Goal: Task Accomplishment & Management: Use online tool/utility

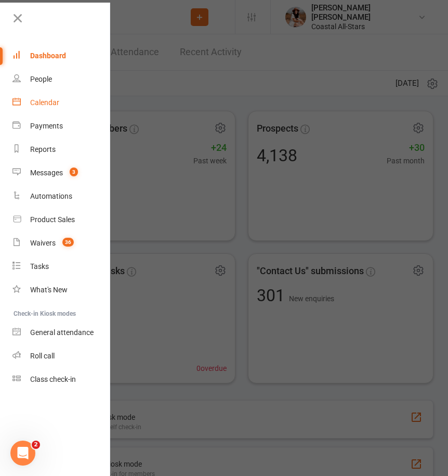
click at [69, 98] on link "Calendar" at bounding box center [61, 102] width 98 height 23
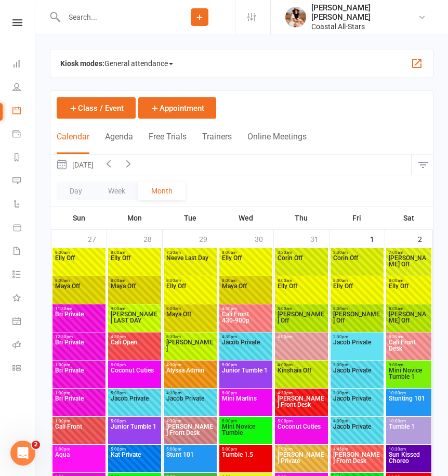
scroll to position [17, 0]
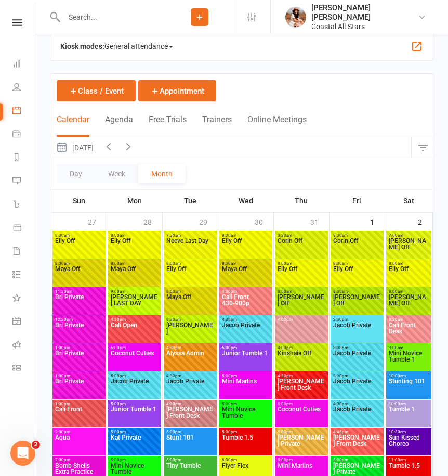
click at [429, 152] on button "button" at bounding box center [423, 147] width 22 height 21
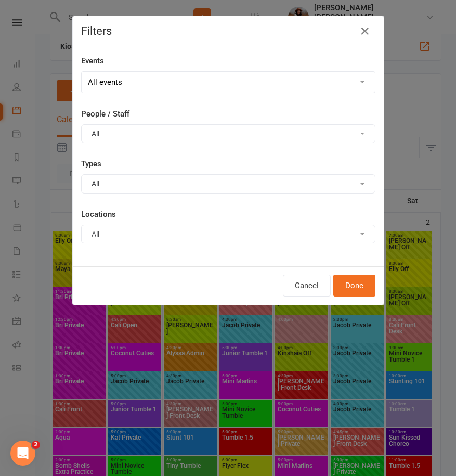
click at [165, 130] on button "All" at bounding box center [228, 133] width 294 height 19
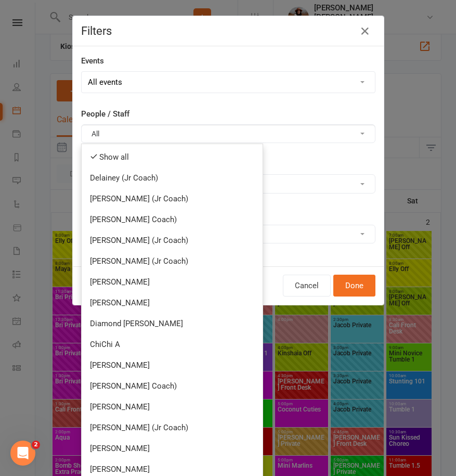
click at [150, 92] on select "All events Empty events Full events Non-empty events Non-full events "Free" eve…" at bounding box center [228, 82] width 293 height 21
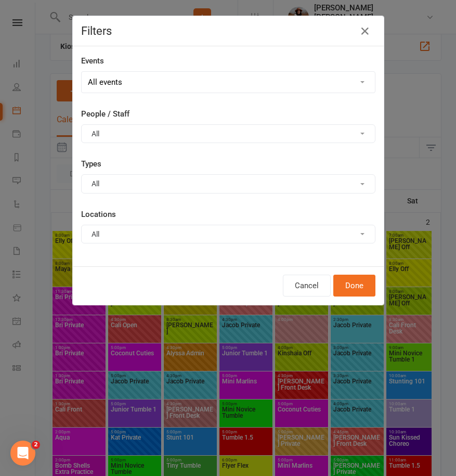
click at [82, 72] on select "All events Empty events Full events Non-empty events Non-full events "Free" eve…" at bounding box center [228, 82] width 293 height 21
click at [119, 180] on button "All" at bounding box center [228, 183] width 294 height 19
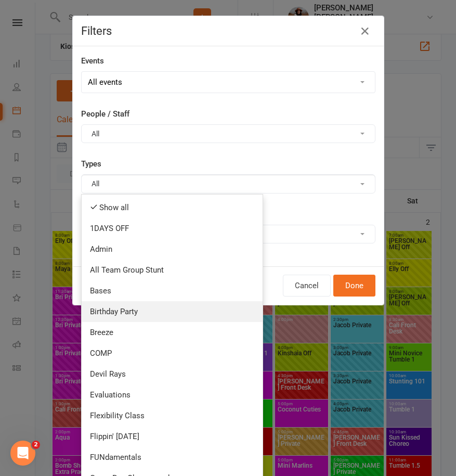
click at [138, 306] on link "Birthday Party" at bounding box center [172, 311] width 181 height 21
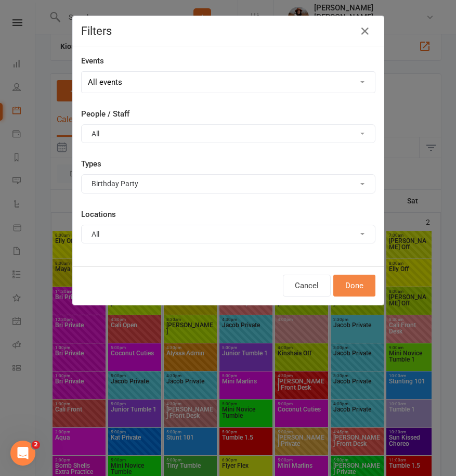
click at [367, 289] on button "Done" at bounding box center [354, 286] width 42 height 22
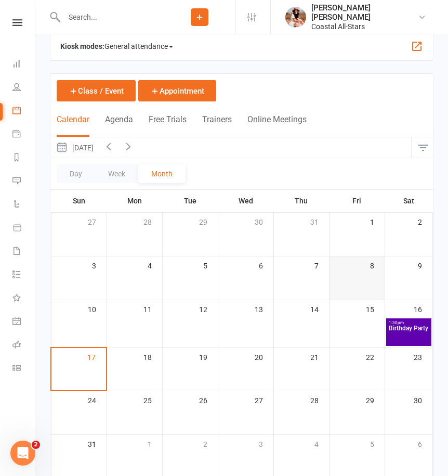
scroll to position [51, 0]
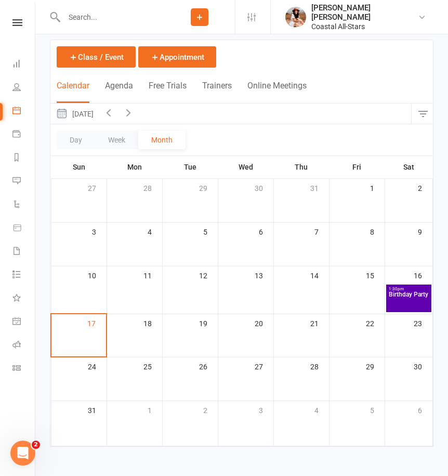
click at [134, 112] on icon "button" at bounding box center [128, 112] width 11 height 11
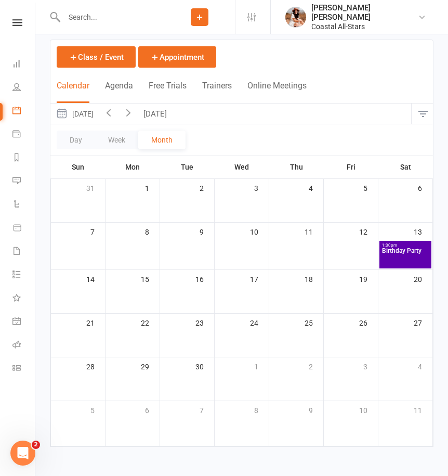
click at [134, 115] on icon "button" at bounding box center [128, 112] width 11 height 11
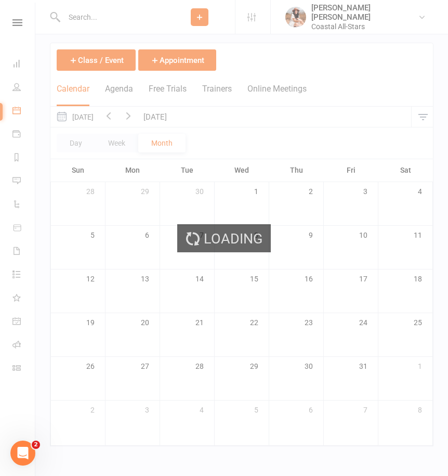
scroll to position [47, 0]
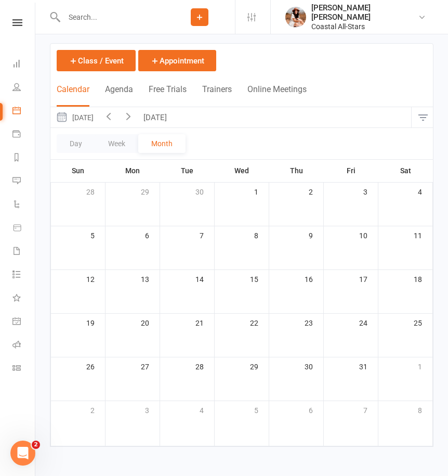
click at [416, 115] on button "button" at bounding box center [423, 117] width 22 height 21
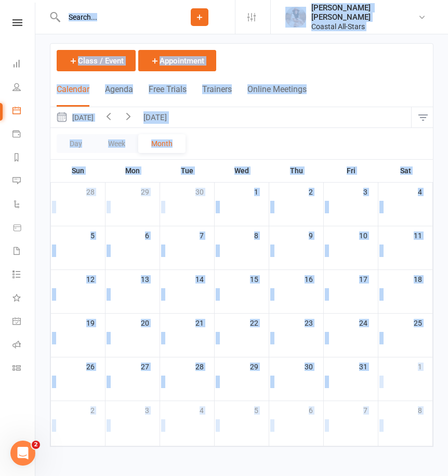
click at [417, 115] on button "button" at bounding box center [423, 117] width 22 height 21
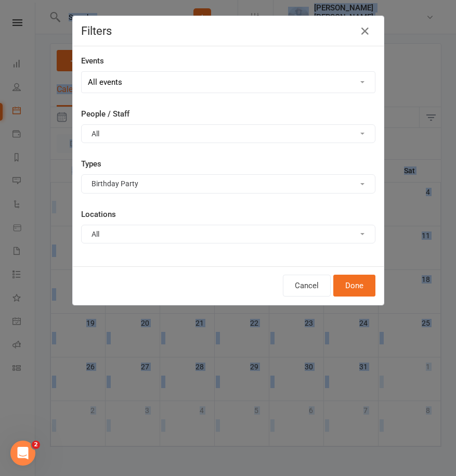
click at [130, 132] on button "All" at bounding box center [228, 133] width 294 height 19
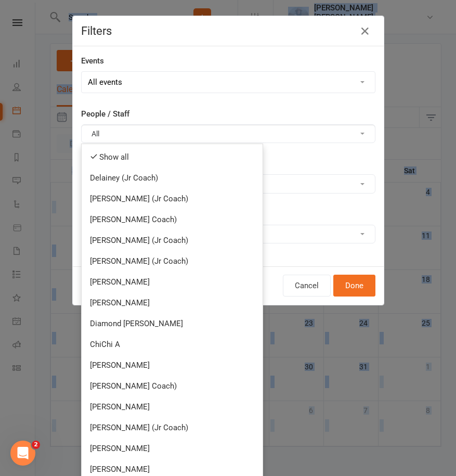
click at [133, 130] on button "All" at bounding box center [228, 133] width 294 height 19
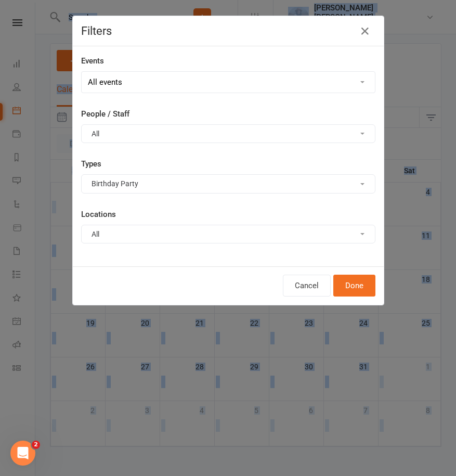
click at [157, 192] on button "Birthday Party" at bounding box center [228, 183] width 294 height 19
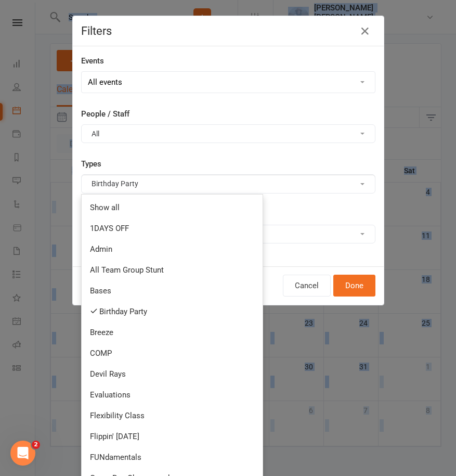
click at [155, 181] on button "Birthday Party" at bounding box center [228, 183] width 294 height 19
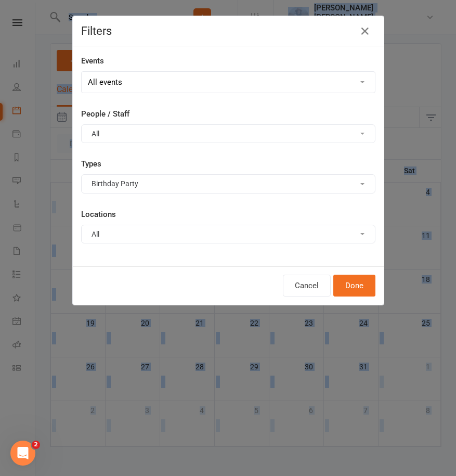
click at [147, 190] on button "Birthday Party" at bounding box center [228, 183] width 294 height 19
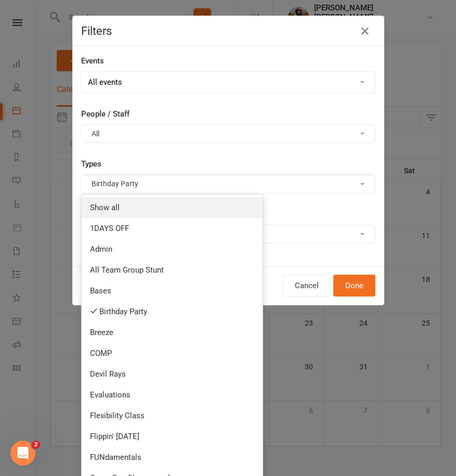
click at [117, 212] on link "Show all" at bounding box center [172, 207] width 181 height 21
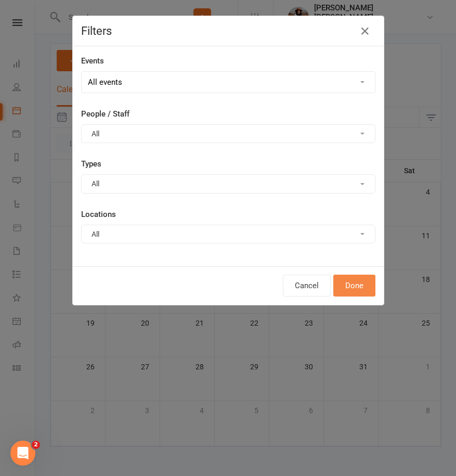
click at [350, 287] on button "Done" at bounding box center [354, 286] width 42 height 22
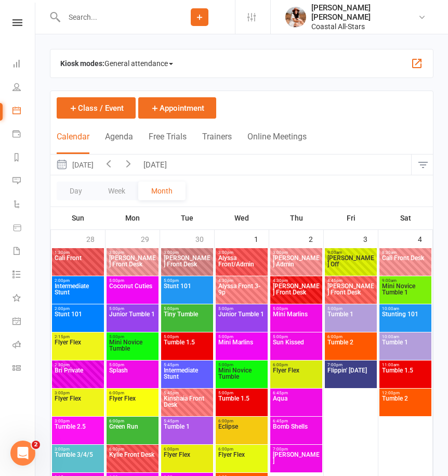
click at [114, 164] on icon "button" at bounding box center [108, 163] width 11 height 11
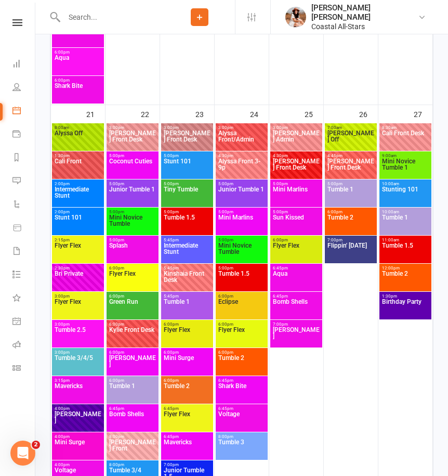
scroll to position [1584, 0]
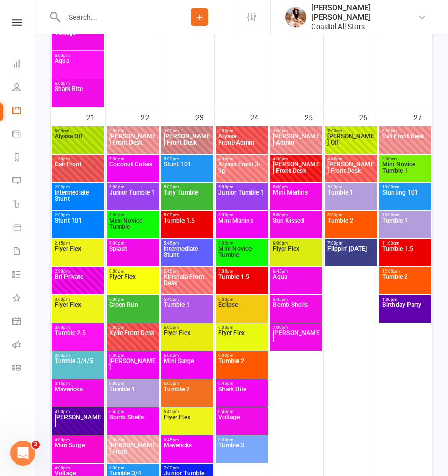
click at [410, 303] on span "Birthday Party" at bounding box center [406, 311] width 48 height 19
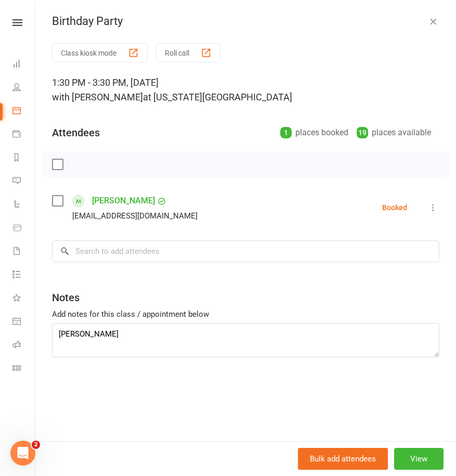
click at [428, 20] on icon "button" at bounding box center [433, 21] width 10 height 10
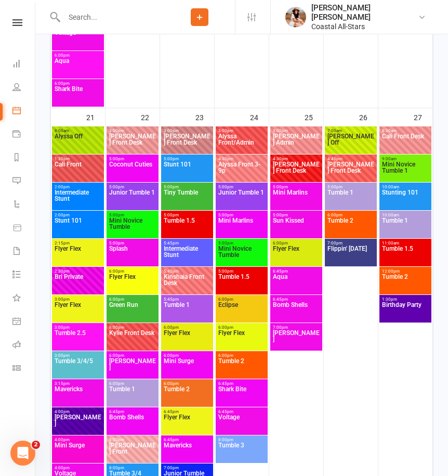
click at [397, 309] on span "Birthday Party" at bounding box center [406, 311] width 48 height 19
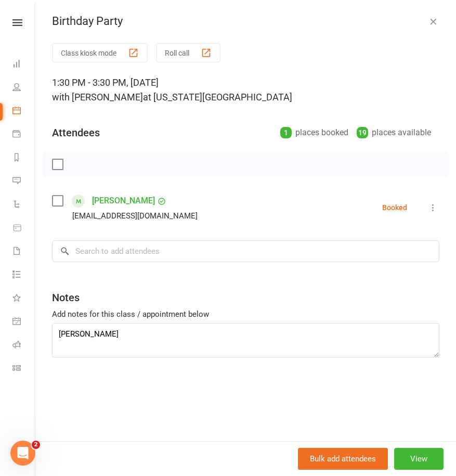
click at [428, 22] on icon "button" at bounding box center [433, 21] width 10 height 10
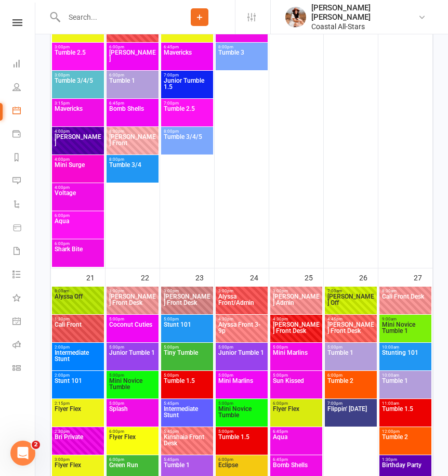
scroll to position [655, 0]
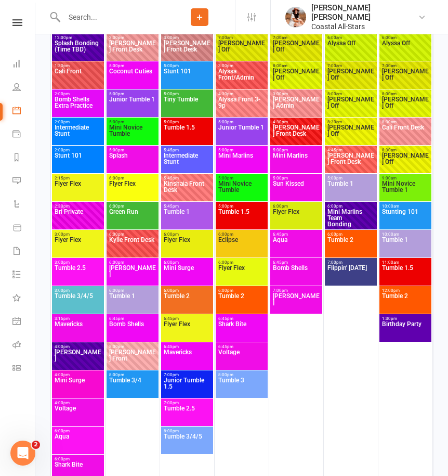
click at [405, 325] on span "Birthday Party" at bounding box center [406, 330] width 48 height 19
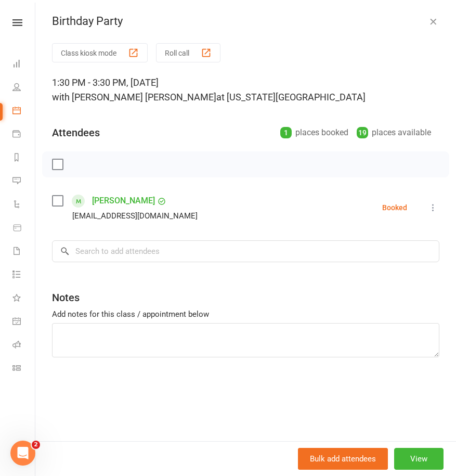
click at [428, 24] on icon "button" at bounding box center [433, 21] width 10 height 10
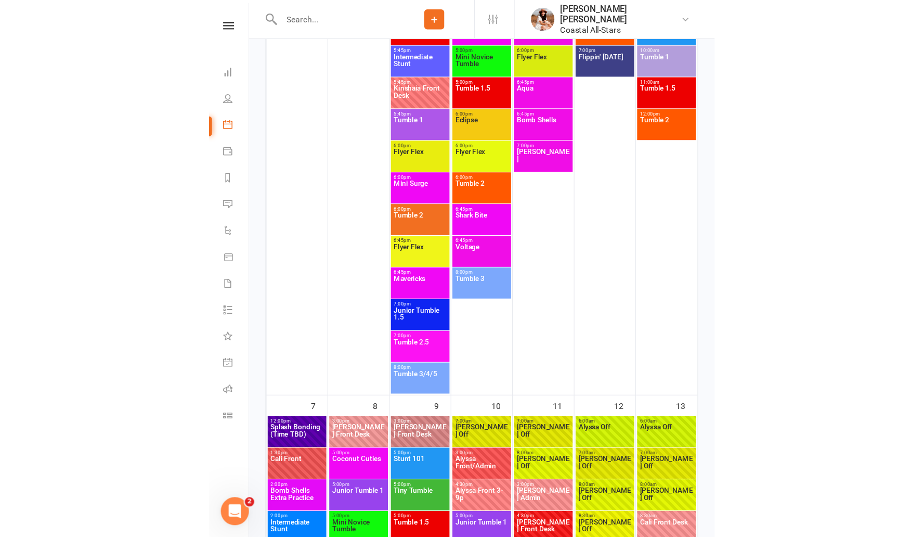
scroll to position [311, 0]
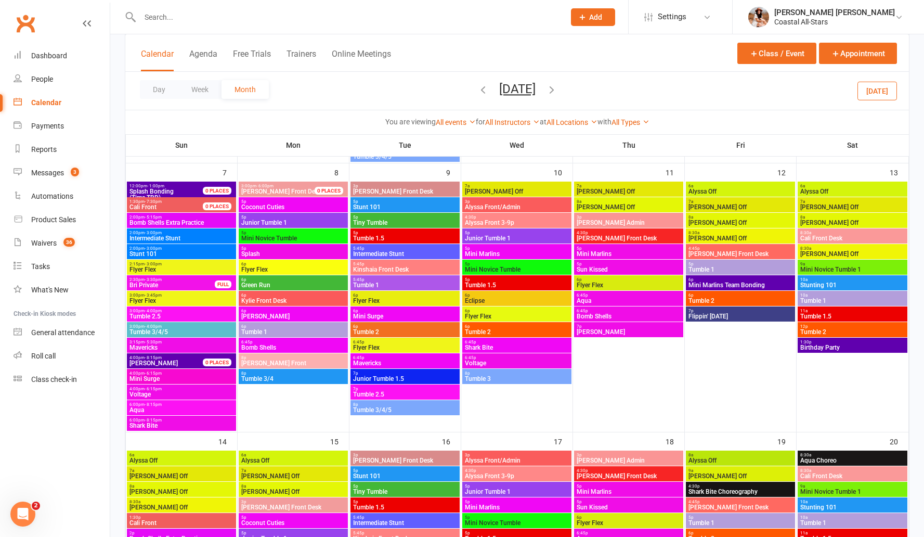
click at [206, 28] on div at bounding box center [341, 17] width 433 height 34
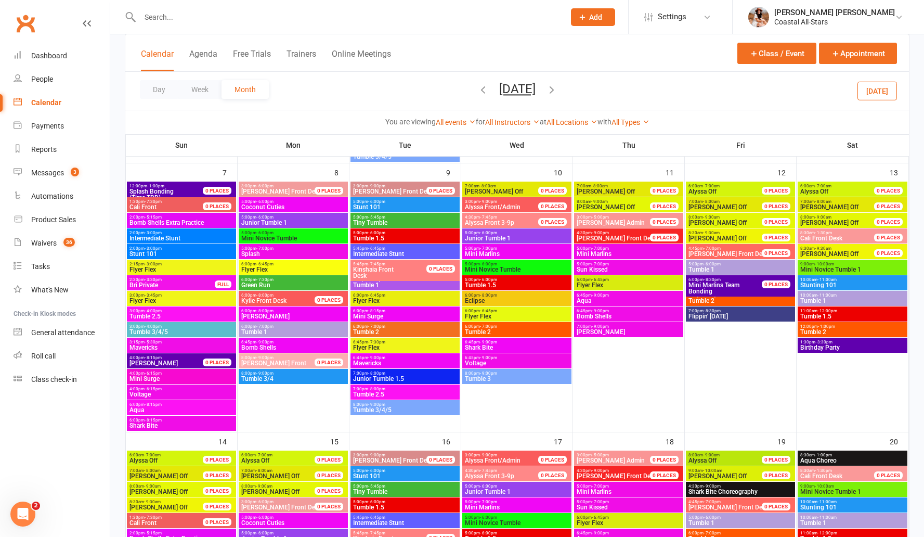
click at [180, 20] on input "text" at bounding box center [347, 17] width 421 height 15
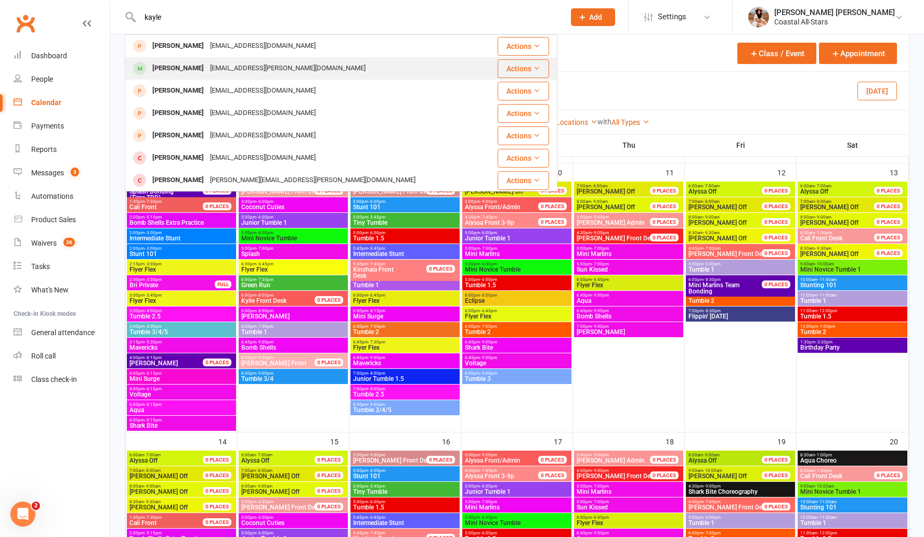
type input "kayle"
click at [207, 69] on div "[EMAIL_ADDRESS][PERSON_NAME][DOMAIN_NAME]" at bounding box center [288, 68] width 162 height 15
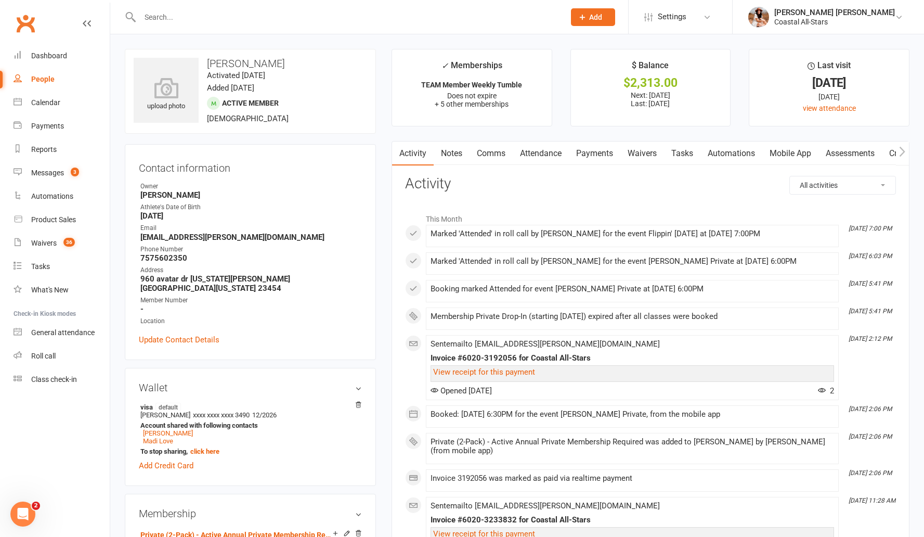
click at [85, 25] on icon at bounding box center [87, 23] width 8 height 8
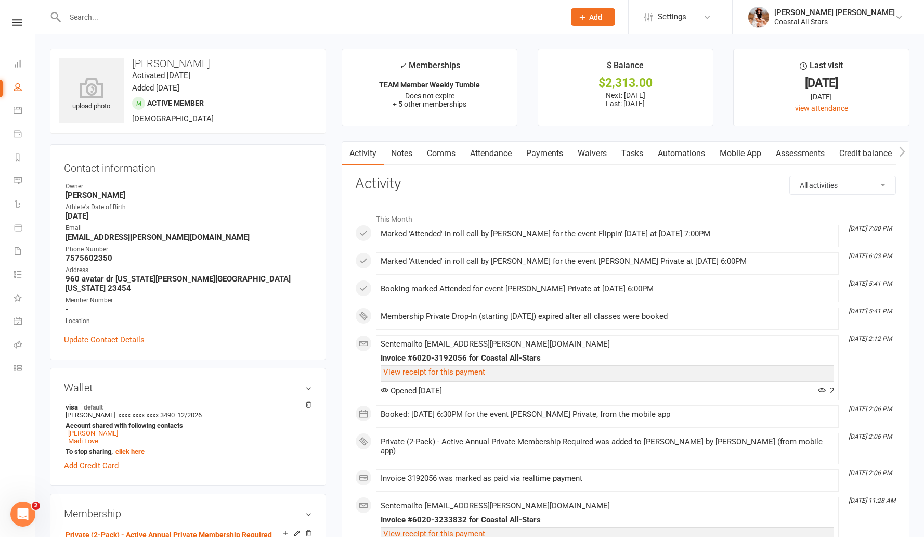
click at [10, 112] on li "Calendar" at bounding box center [17, 111] width 35 height 23
click at [18, 114] on link "Calendar" at bounding box center [24, 111] width 21 height 23
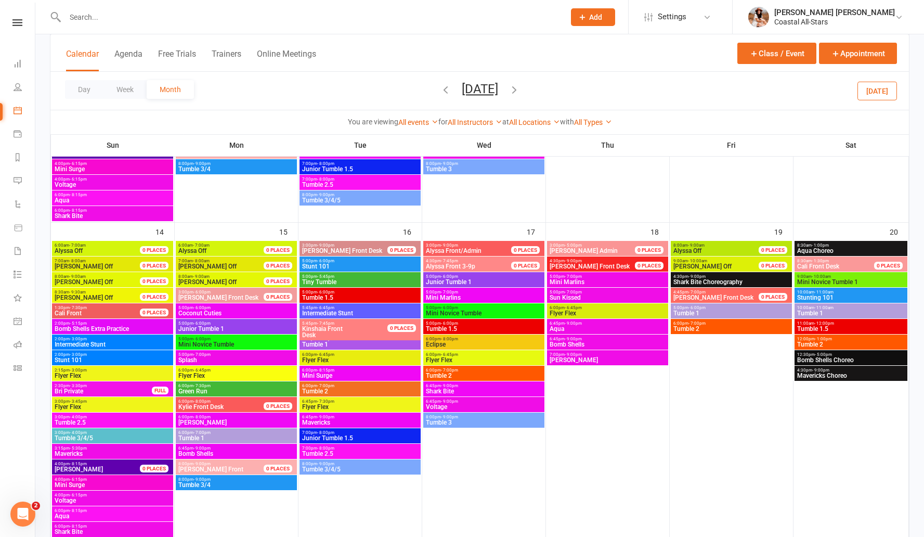
scroll to position [161, 0]
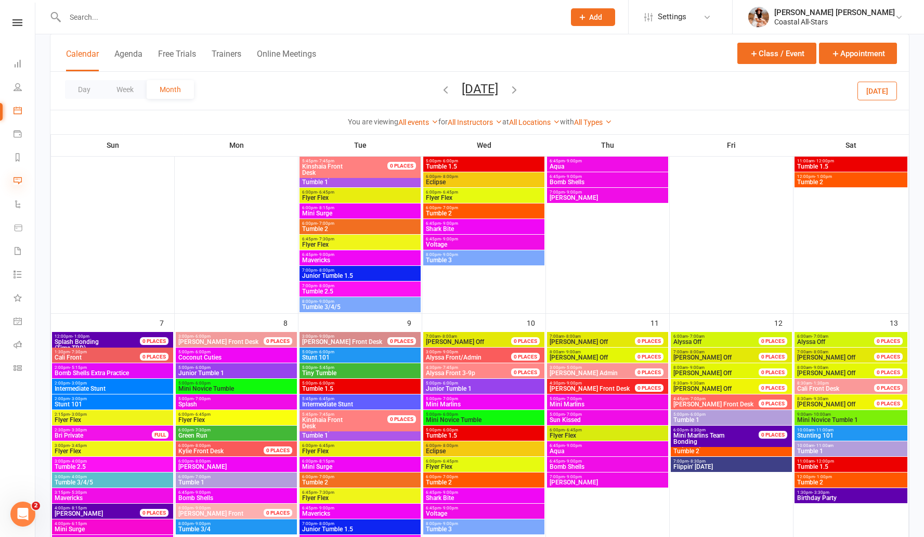
click at [17, 178] on icon at bounding box center [18, 180] width 8 height 8
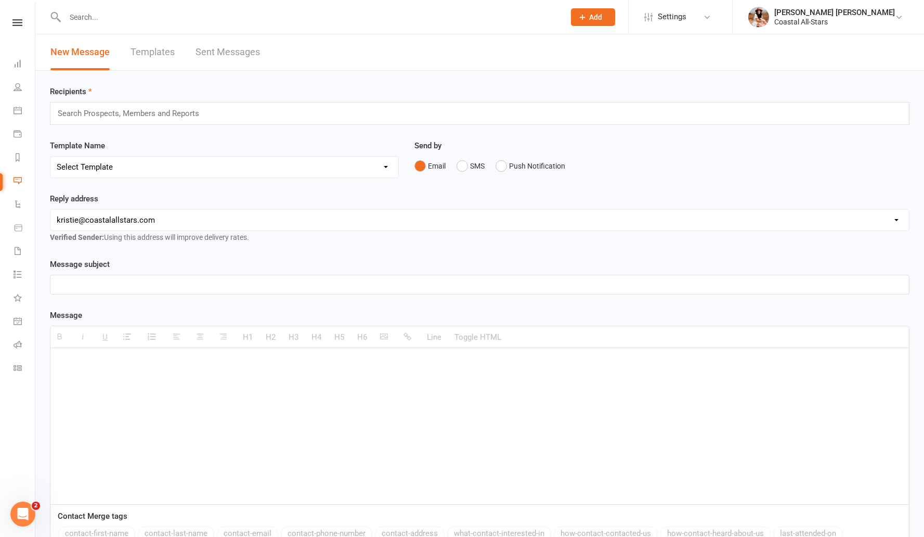
click at [216, 53] on link "Sent Messages" at bounding box center [228, 52] width 64 height 36
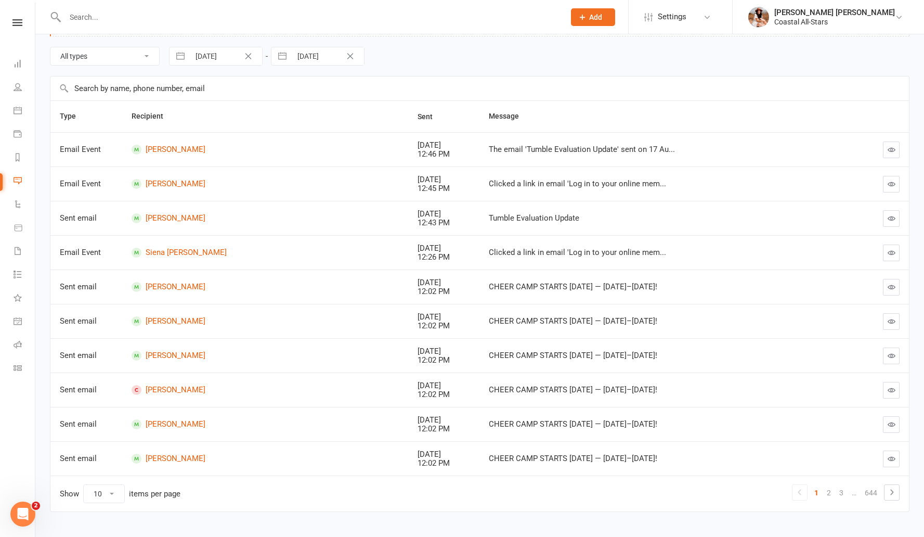
scroll to position [106, 0]
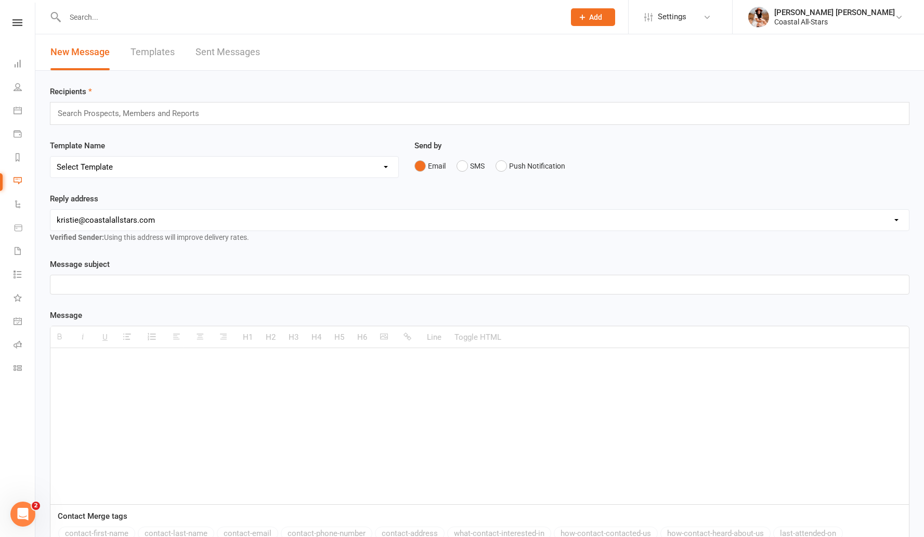
click at [113, 30] on div at bounding box center [304, 17] width 508 height 34
click at [117, 16] on input "text" at bounding box center [310, 17] width 496 height 15
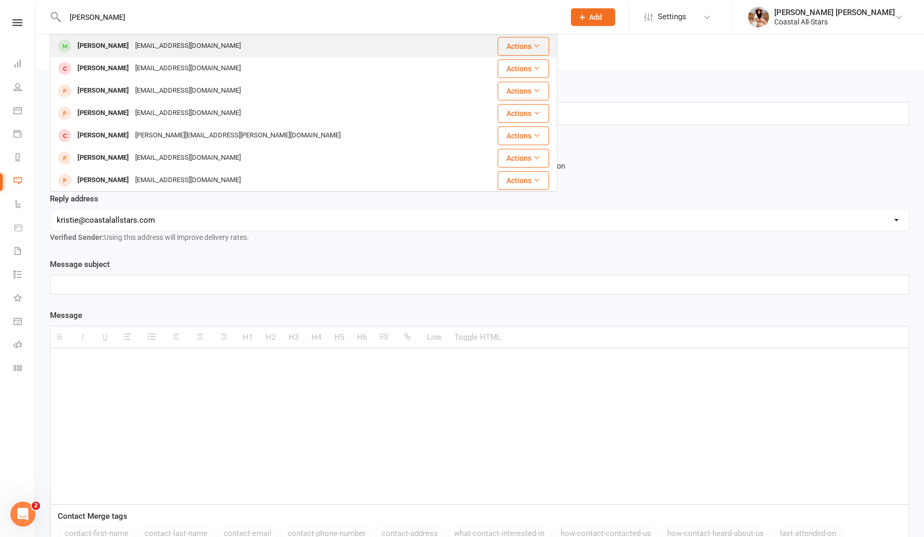
type input "[PERSON_NAME]"
click at [139, 41] on div "[EMAIL_ADDRESS][DOMAIN_NAME]" at bounding box center [188, 45] width 112 height 15
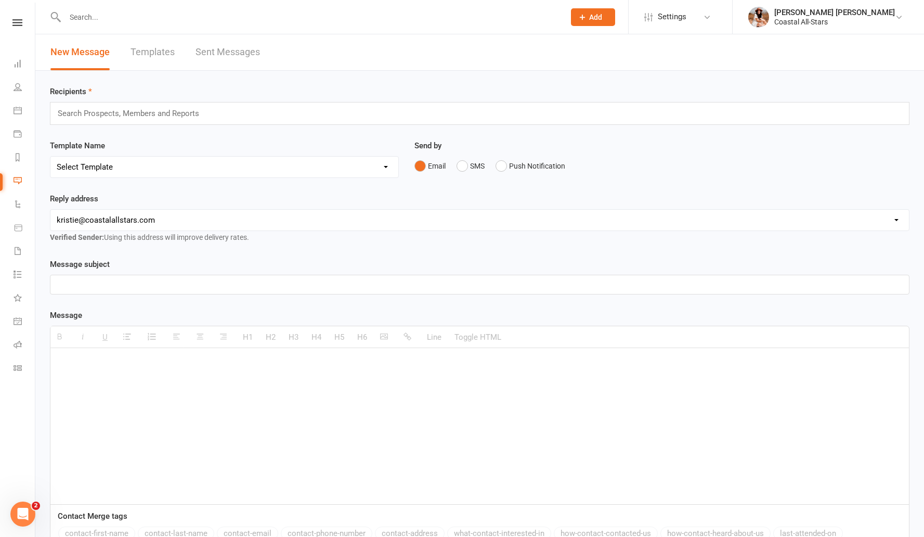
click at [165, 30] on div at bounding box center [304, 17] width 508 height 34
click at [98, 14] on input "text" at bounding box center [310, 17] width 496 height 15
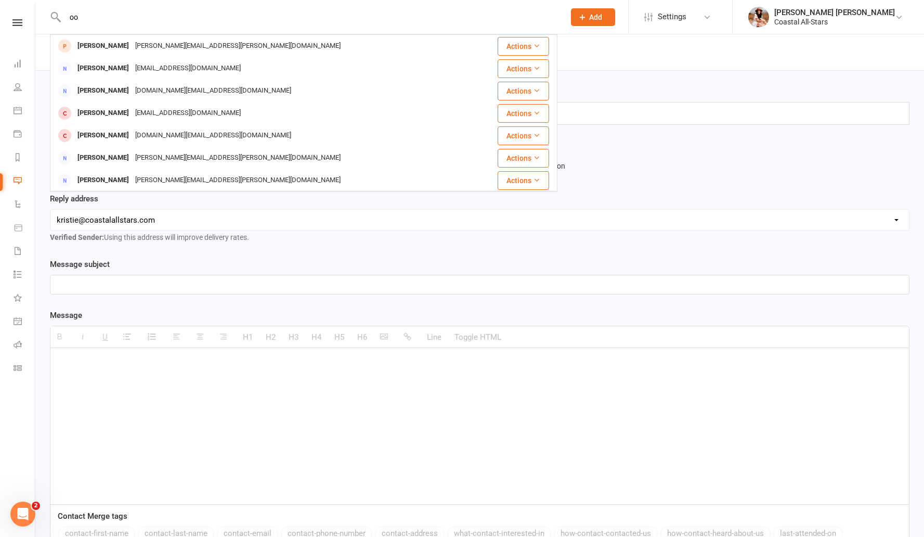
type input "o"
type input "b"
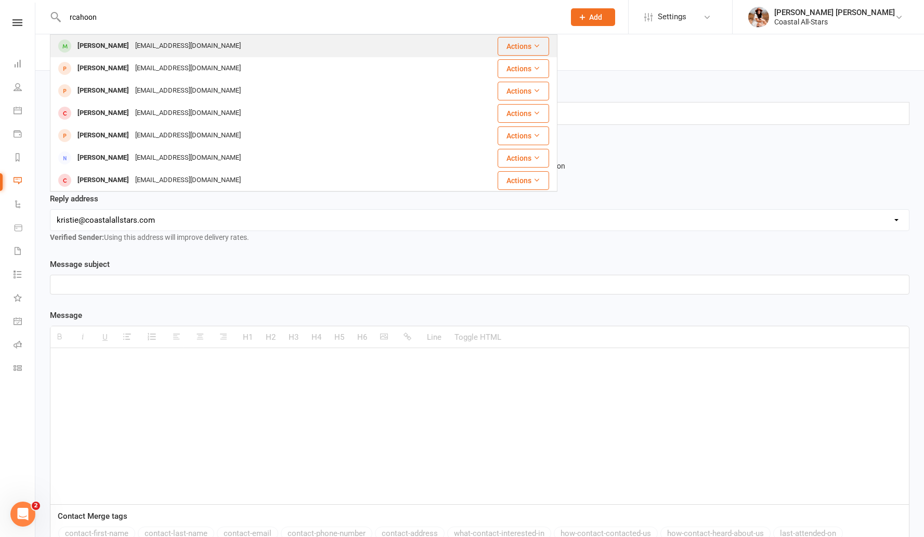
type input "rcahoon"
click at [85, 45] on div "[PERSON_NAME]" at bounding box center [103, 45] width 58 height 15
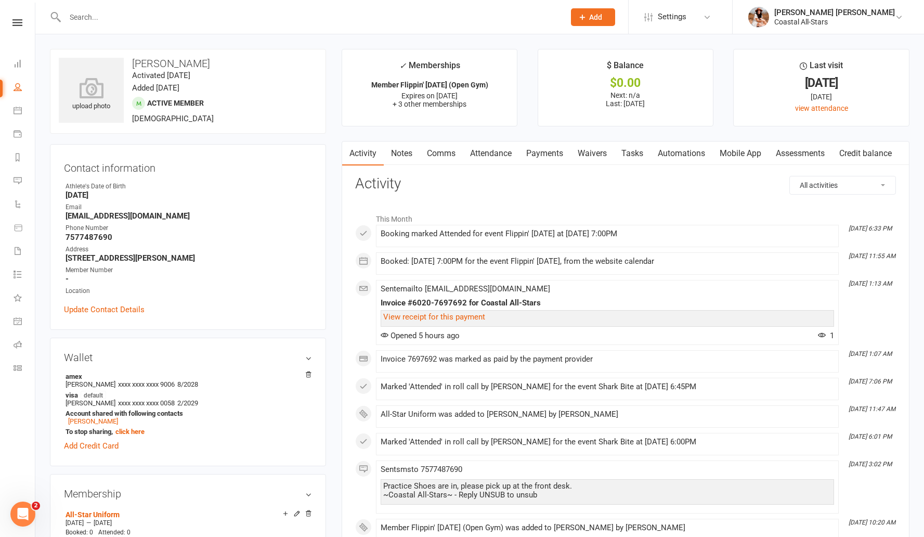
click at [133, 14] on input "text" at bounding box center [310, 17] width 496 height 15
click at [127, 18] on input "text" at bounding box center [310, 17] width 496 height 15
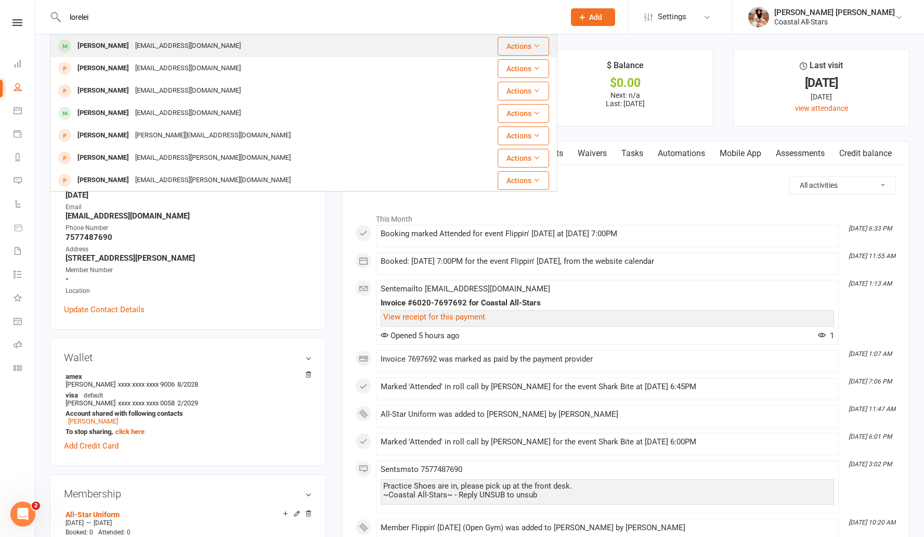
type input "lorelei"
click at [93, 50] on div "[PERSON_NAME]" at bounding box center [103, 45] width 58 height 15
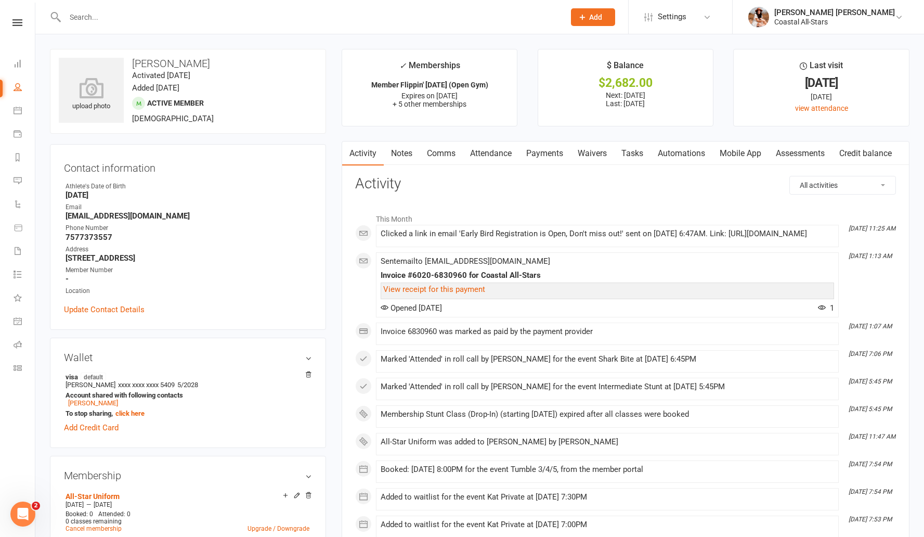
drag, startPoint x: 119, startPoint y: 196, endPoint x: 140, endPoint y: 193, distance: 21.5
click at [140, 193] on strong "[DATE]" at bounding box center [189, 194] width 247 height 9
click at [134, 18] on input "text" at bounding box center [310, 17] width 496 height 15
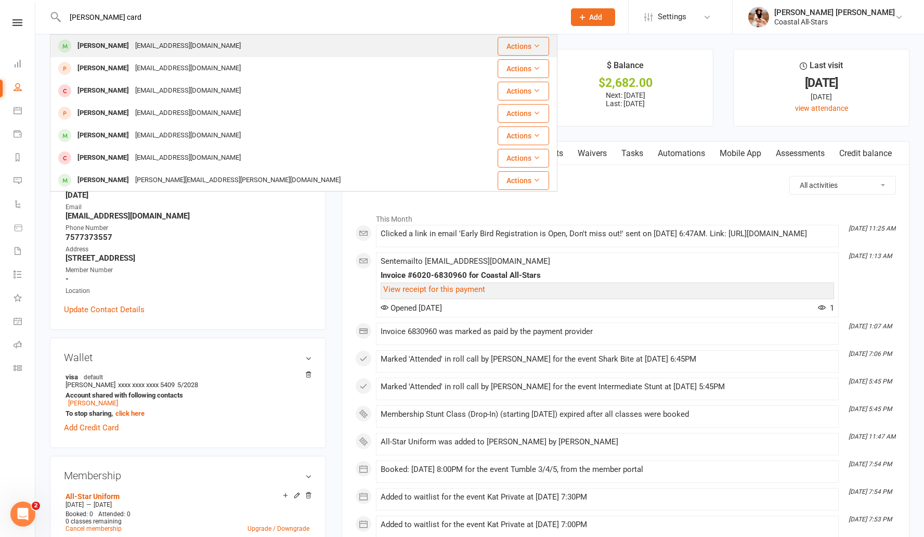
type input "[PERSON_NAME] card"
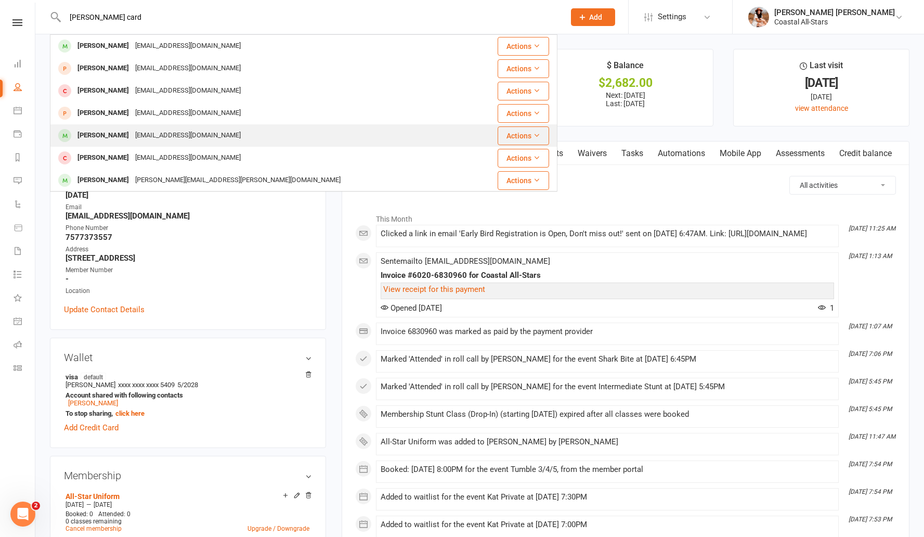
drag, startPoint x: 114, startPoint y: 52, endPoint x: 143, endPoint y: 135, distance: 88.0
click at [143, 135] on tbody "[PERSON_NAME] [EMAIL_ADDRESS][DOMAIN_NAME] Actions [PERSON_NAME] [EMAIL_ADDRESS…" at bounding box center [303, 258] width 507 height 447
click at [143, 135] on div "[EMAIL_ADDRESS][DOMAIN_NAME]" at bounding box center [188, 135] width 112 height 15
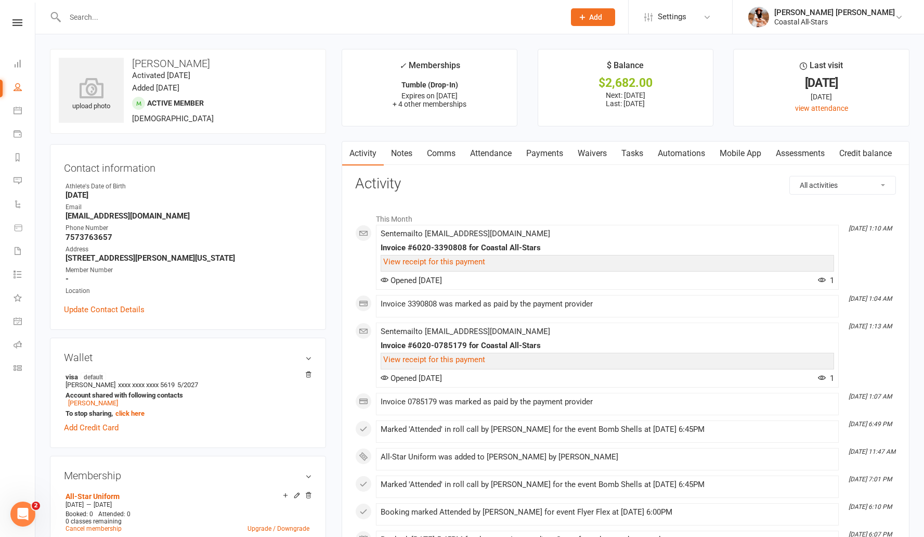
drag, startPoint x: 146, startPoint y: 29, endPoint x: 145, endPoint y: 23, distance: 5.9
click at [147, 29] on div at bounding box center [304, 17] width 508 height 34
click at [143, 18] on input "text" at bounding box center [310, 17] width 496 height 15
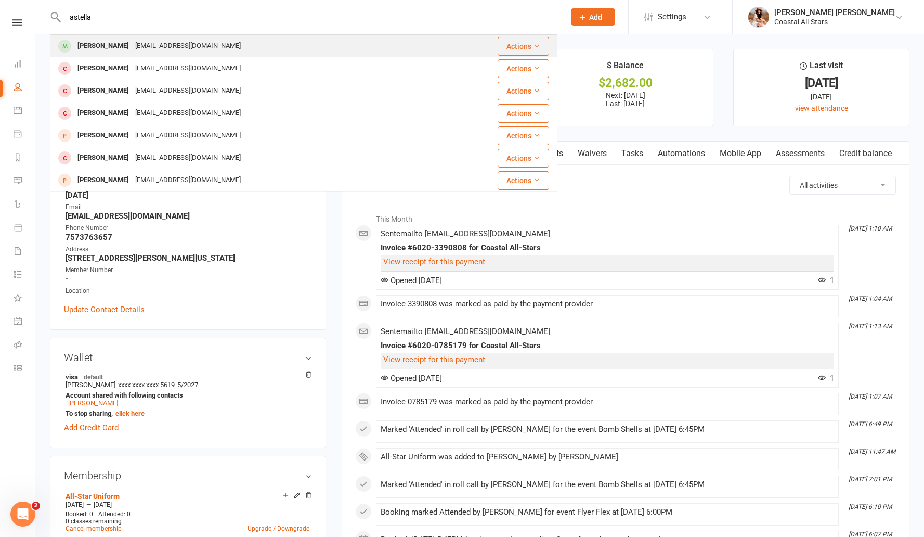
type input "astella"
click at [90, 44] on div "[PERSON_NAME]" at bounding box center [103, 45] width 58 height 15
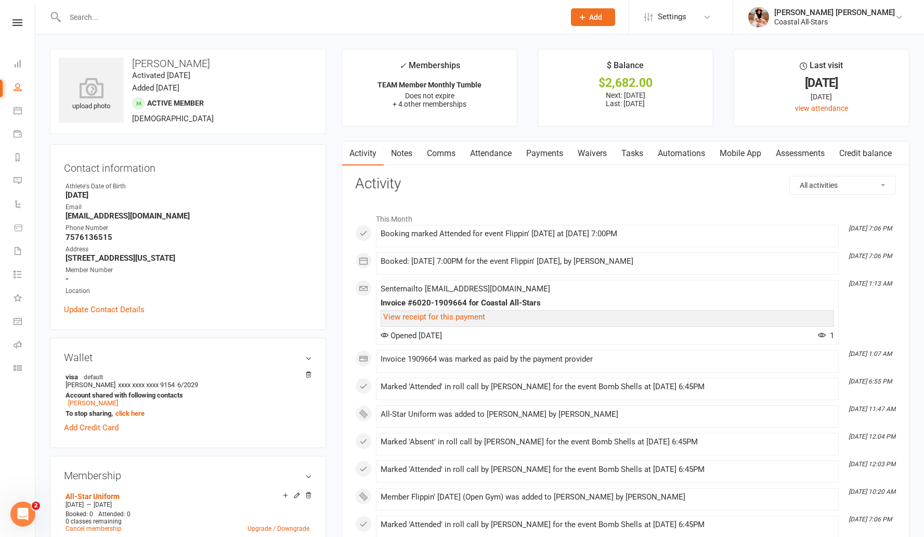
click at [82, 16] on input "text" at bounding box center [310, 17] width 496 height 15
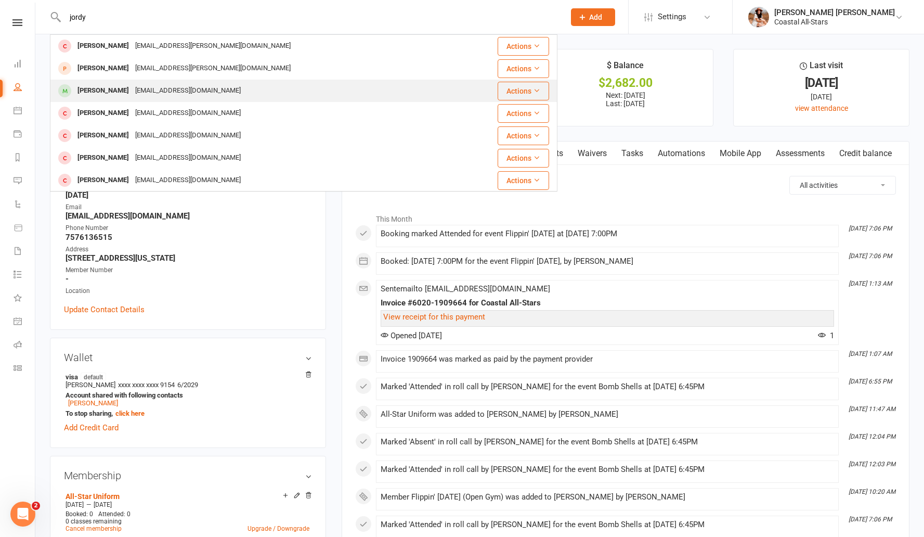
type input "jordy"
click at [101, 88] on div "[PERSON_NAME]" at bounding box center [103, 90] width 58 height 15
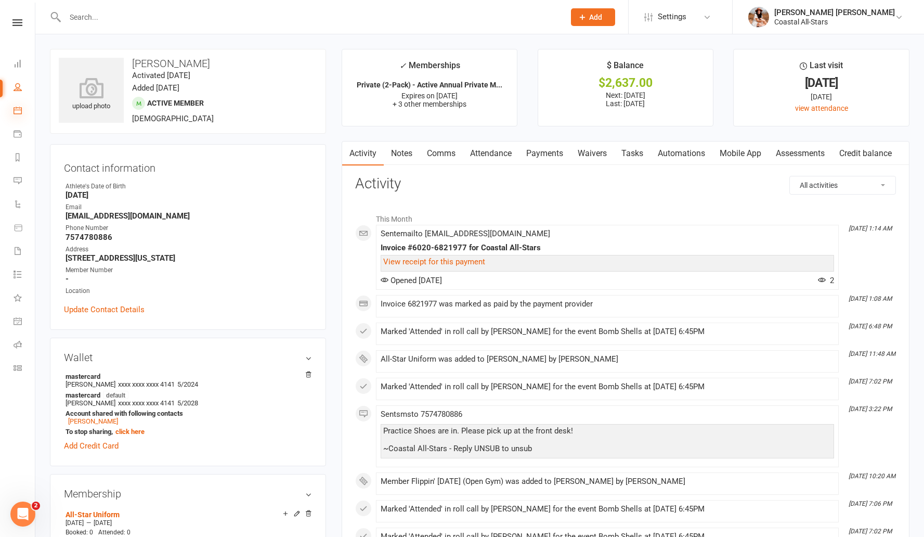
click at [19, 109] on icon at bounding box center [18, 110] width 8 height 8
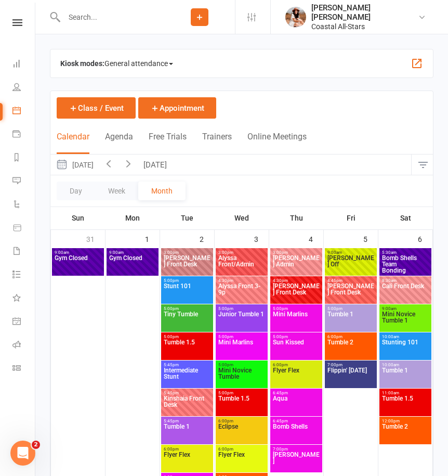
click at [114, 164] on icon "button" at bounding box center [108, 163] width 11 height 11
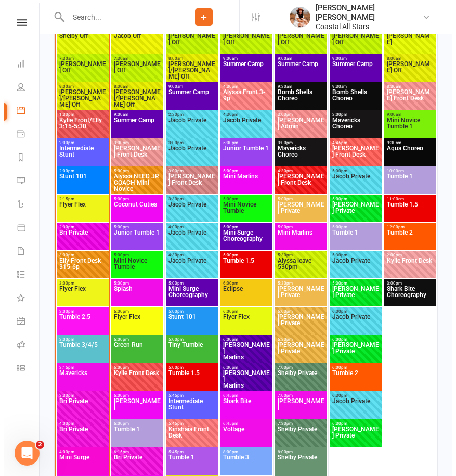
scroll to position [2608, 0]
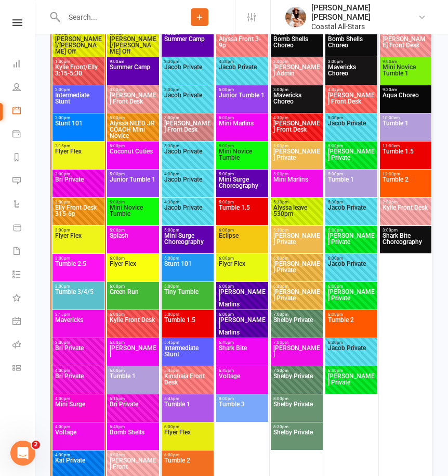
click at [77, 441] on span "Voltage" at bounding box center [79, 438] width 48 height 19
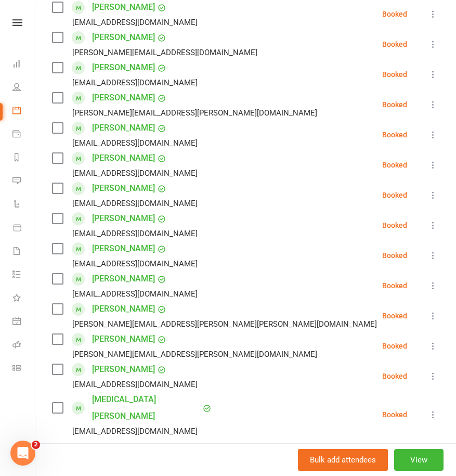
scroll to position [132, 0]
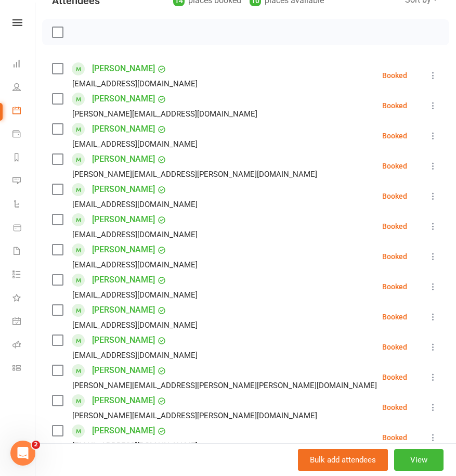
click at [428, 74] on icon at bounding box center [433, 75] width 10 height 10
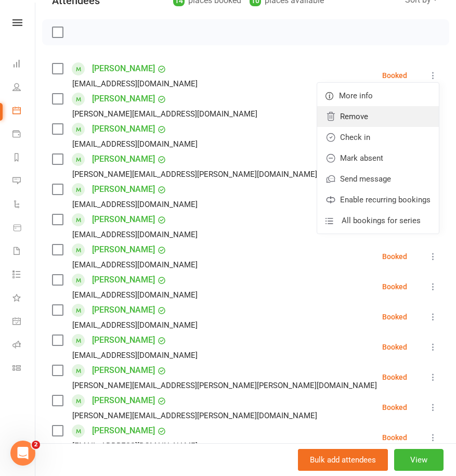
click at [355, 115] on link "Remove" at bounding box center [378, 116] width 122 height 21
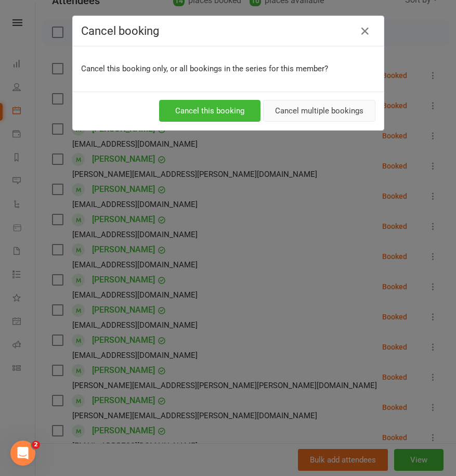
click at [322, 111] on button "Cancel multiple bookings" at bounding box center [319, 111] width 112 height 22
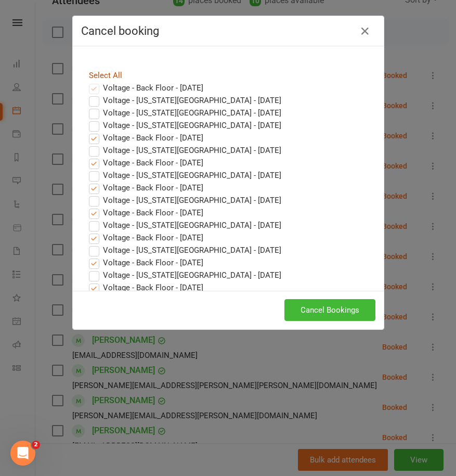
click at [106, 73] on link "Select All" at bounding box center [105, 75] width 33 height 9
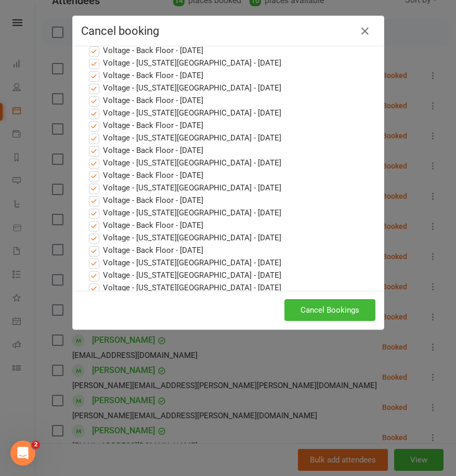
scroll to position [815, 0]
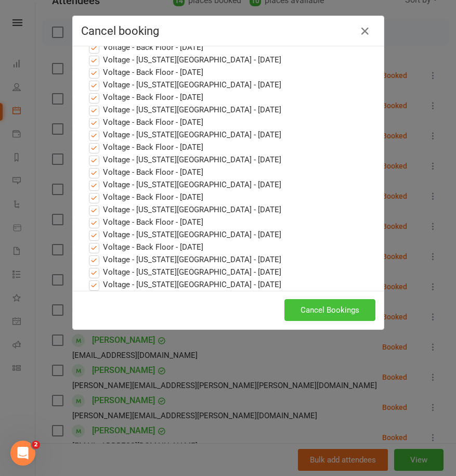
click at [339, 306] on button "Cancel Bookings" at bounding box center [330, 310] width 91 height 22
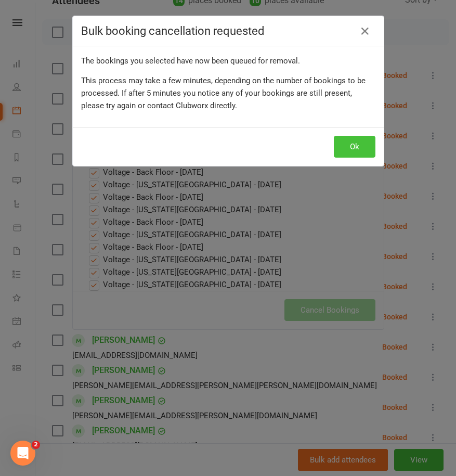
click at [343, 153] on button "Ok" at bounding box center [355, 147] width 42 height 22
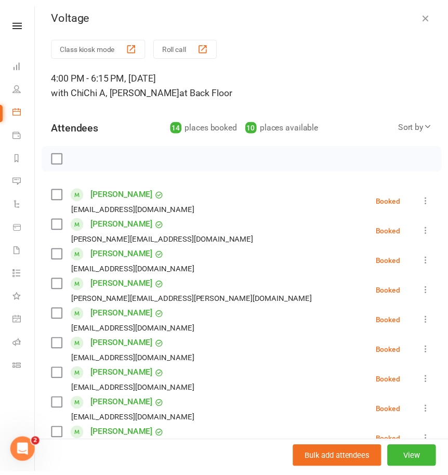
scroll to position [0, 0]
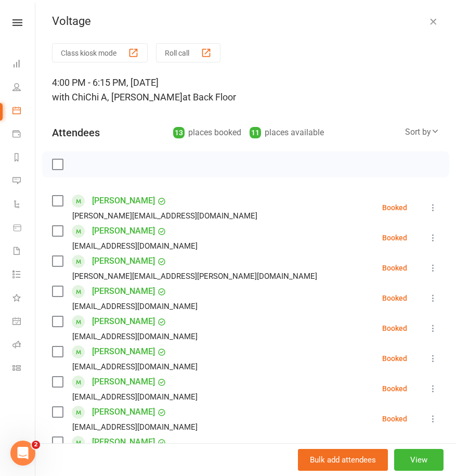
click at [428, 22] on icon "button" at bounding box center [433, 21] width 10 height 10
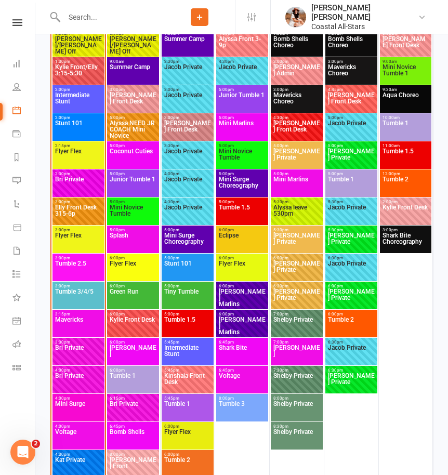
click at [84, 125] on span "Stunt 101" at bounding box center [79, 129] width 48 height 19
click at [88, 122] on span "Stunt 101" at bounding box center [79, 129] width 48 height 19
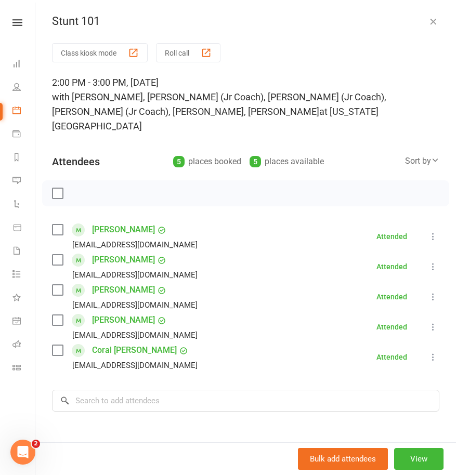
click at [403, 28] on div "Stunt 101" at bounding box center [245, 22] width 421 height 14
click at [428, 25] on icon "button" at bounding box center [433, 21] width 10 height 10
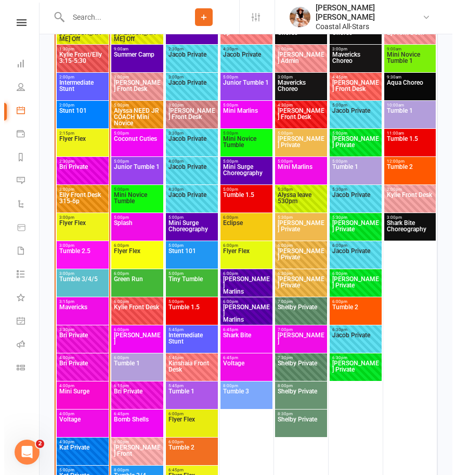
scroll to position [2621, 0]
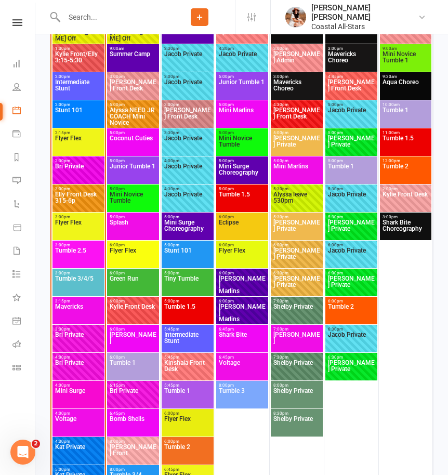
click at [75, 315] on span "Mavericks" at bounding box center [79, 313] width 48 height 19
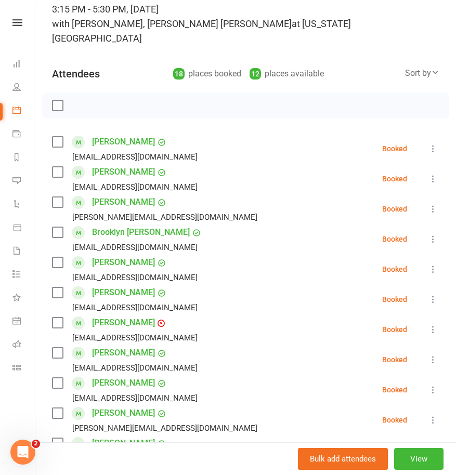
scroll to position [83, 0]
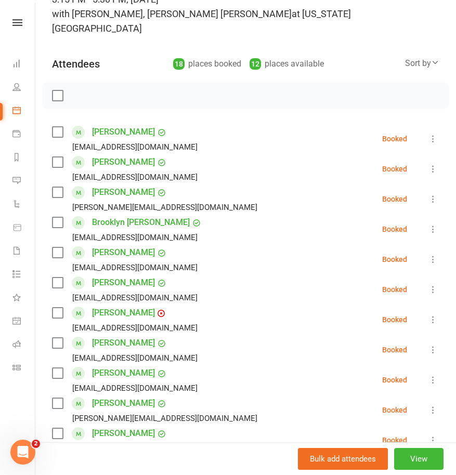
click at [428, 164] on icon at bounding box center [433, 169] width 10 height 10
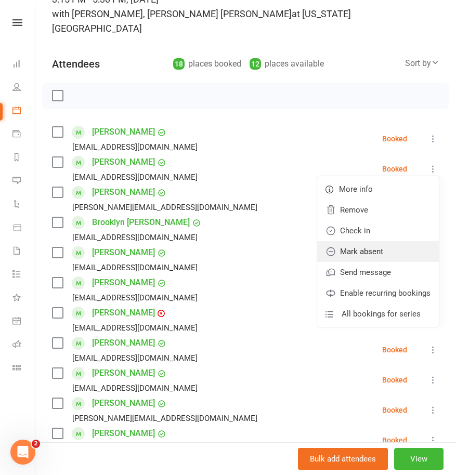
click at [347, 241] on link "Mark absent" at bounding box center [378, 251] width 122 height 21
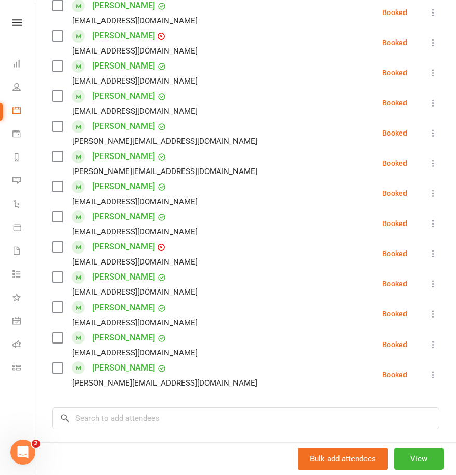
scroll to position [480, 0]
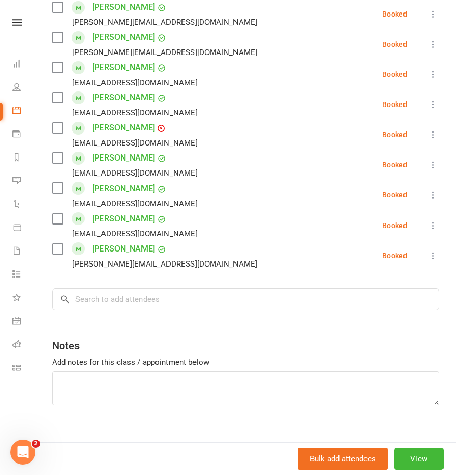
click at [409, 30] on li "[PERSON_NAME] [PERSON_NAME][EMAIL_ADDRESS][DOMAIN_NAME] Booked More info Remove…" at bounding box center [245, 44] width 387 height 30
click at [428, 39] on icon at bounding box center [433, 44] width 10 height 10
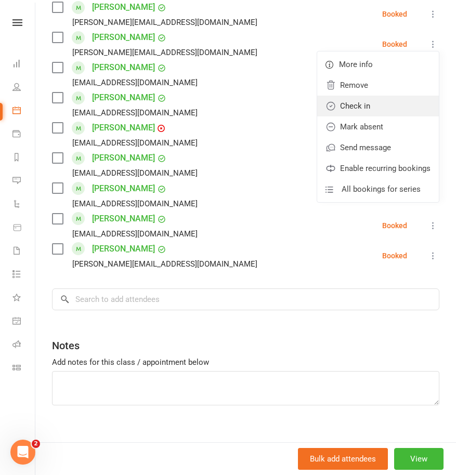
click at [368, 96] on link "Check in" at bounding box center [378, 106] width 122 height 21
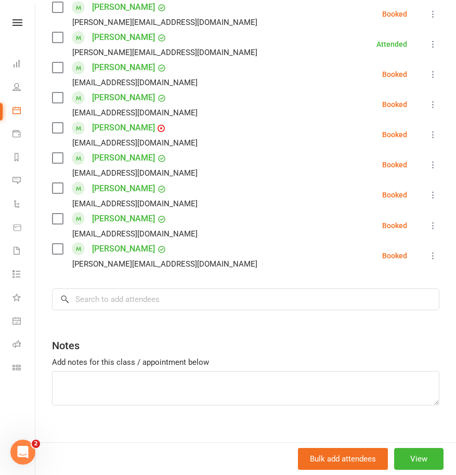
click at [428, 39] on icon at bounding box center [433, 44] width 10 height 10
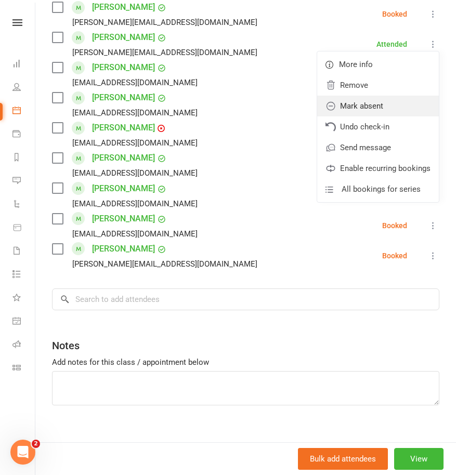
click at [368, 98] on link "Mark absent" at bounding box center [378, 106] width 122 height 21
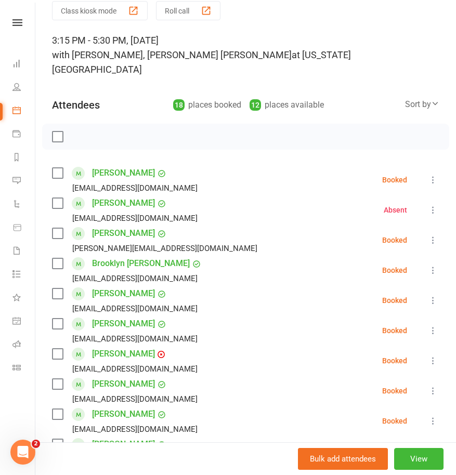
scroll to position [156, 0]
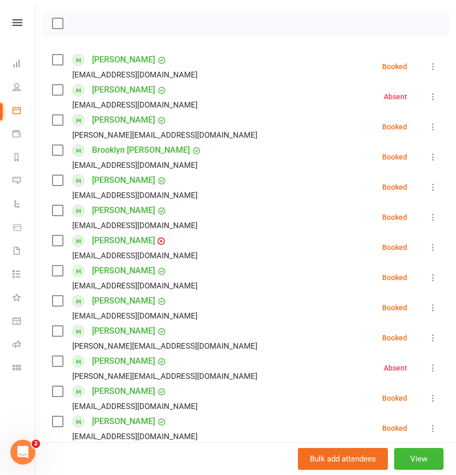
click at [428, 122] on icon at bounding box center [433, 127] width 10 height 10
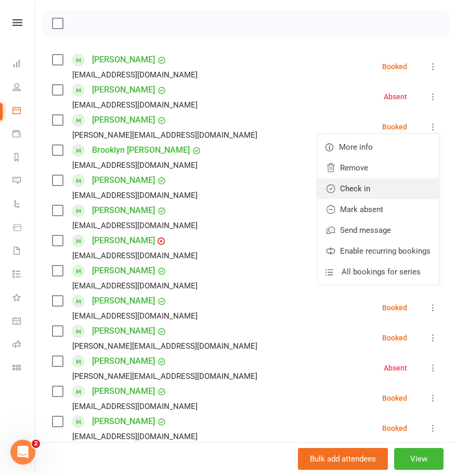
click at [359, 179] on link "Check in" at bounding box center [378, 188] width 122 height 21
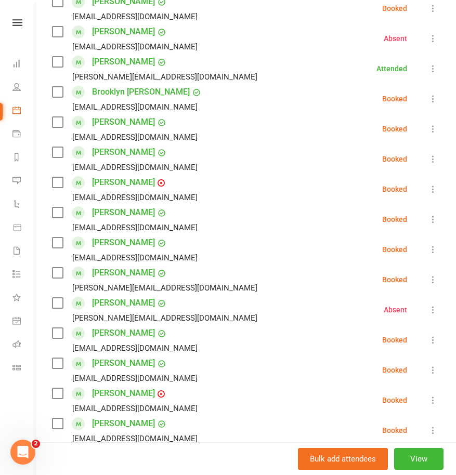
scroll to position [356, 0]
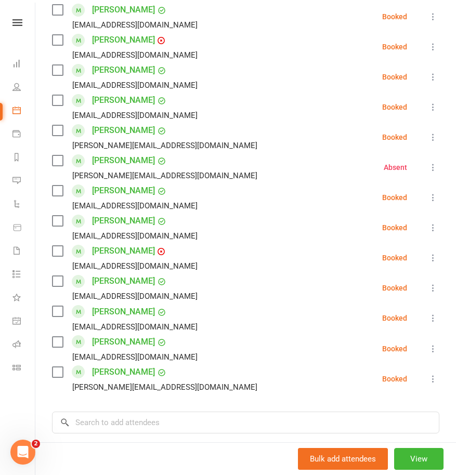
click at [119, 334] on link "[PERSON_NAME]" at bounding box center [123, 342] width 63 height 17
click at [105, 334] on link "[PERSON_NAME]" at bounding box center [123, 342] width 63 height 17
click at [120, 334] on link "[PERSON_NAME]" at bounding box center [123, 342] width 63 height 17
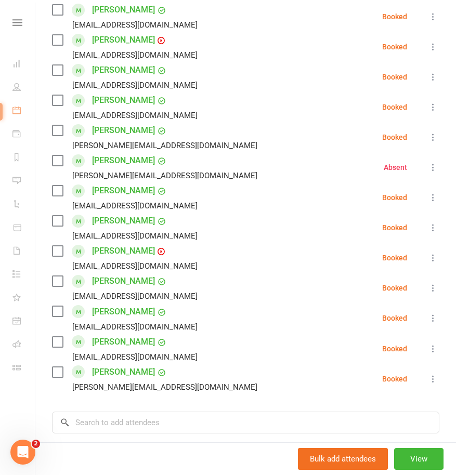
click at [114, 334] on link "[PERSON_NAME]" at bounding box center [123, 342] width 63 height 17
click at [109, 334] on link "[PERSON_NAME]" at bounding box center [123, 342] width 63 height 17
click at [106, 351] on div "[EMAIL_ADDRESS][DOMAIN_NAME]" at bounding box center [134, 358] width 125 height 14
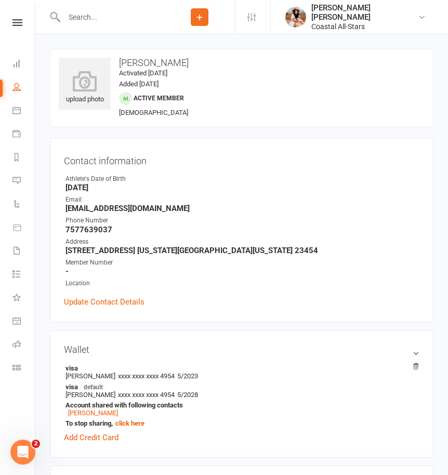
drag, startPoint x: 68, startPoint y: 230, endPoint x: 127, endPoint y: 229, distance: 59.3
click at [127, 229] on strong "7577639037" at bounding box center [243, 229] width 354 height 9
click at [118, 231] on strong "7577639037" at bounding box center [243, 229] width 354 height 9
drag, startPoint x: 115, startPoint y: 228, endPoint x: 61, endPoint y: 228, distance: 54.1
click at [61, 228] on div "Contact information Owner Athlete's Date of Birth [DEMOGRAPHIC_DATA] Email [EMA…" at bounding box center [242, 230] width 384 height 185
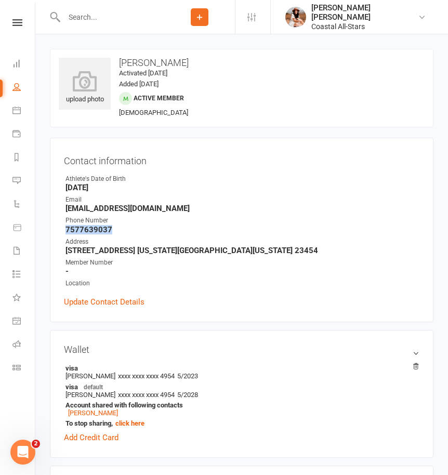
copy strong "7577639037"
click at [18, 110] on icon at bounding box center [16, 110] width 8 height 8
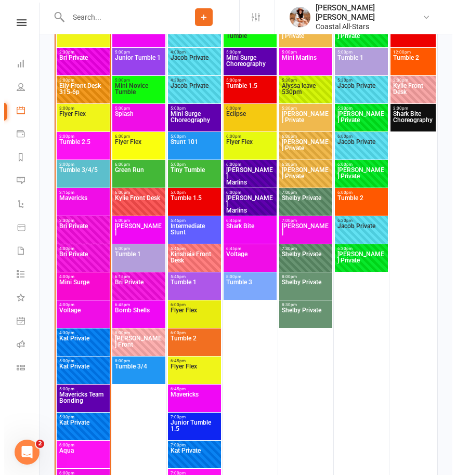
scroll to position [2733, 0]
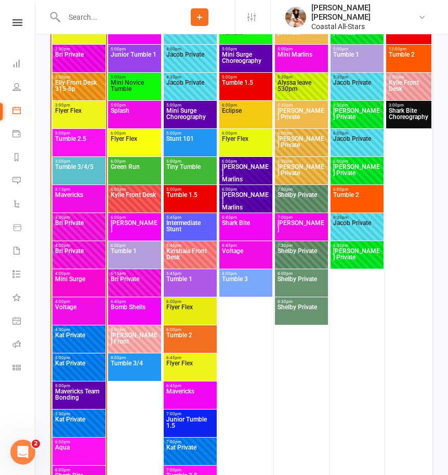
click at [82, 204] on span "Mavericks" at bounding box center [79, 201] width 49 height 19
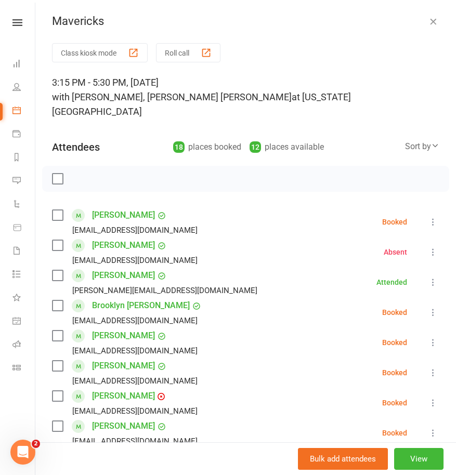
click at [188, 59] on button "Roll call" at bounding box center [188, 52] width 64 height 19
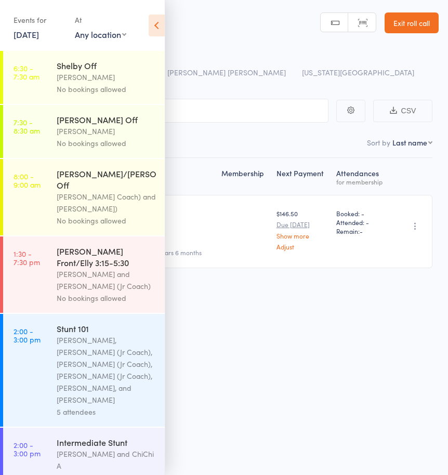
click at [160, 21] on icon at bounding box center [157, 26] width 16 height 22
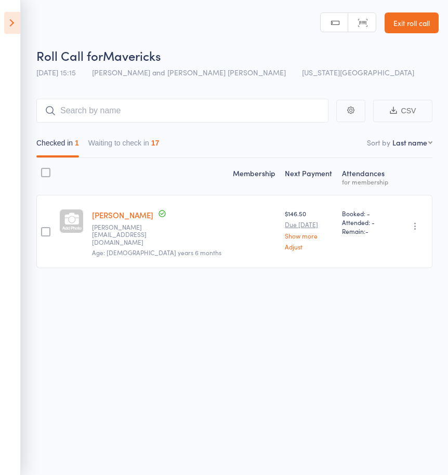
click at [104, 146] on button "Waiting to check in 17" at bounding box center [123, 146] width 71 height 24
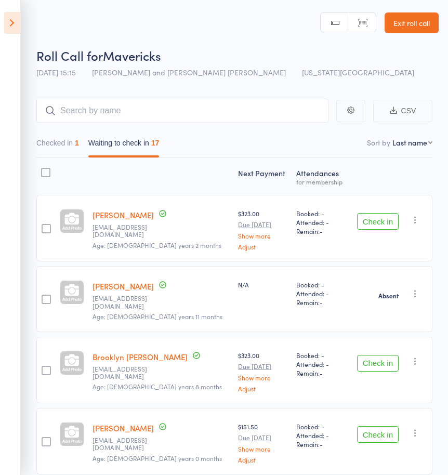
click at [357, 224] on button "Check in" at bounding box center [378, 221] width 42 height 17
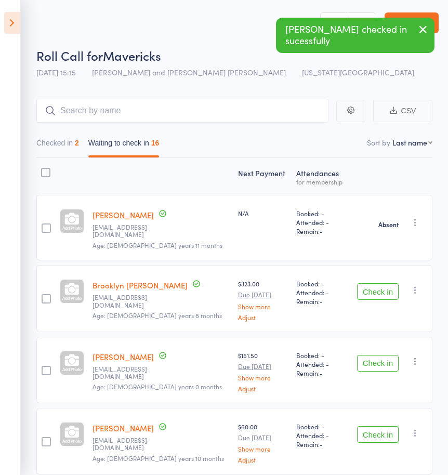
click at [374, 286] on button "Check in" at bounding box center [378, 291] width 42 height 17
click at [370, 283] on button "Check in" at bounding box center [378, 291] width 42 height 17
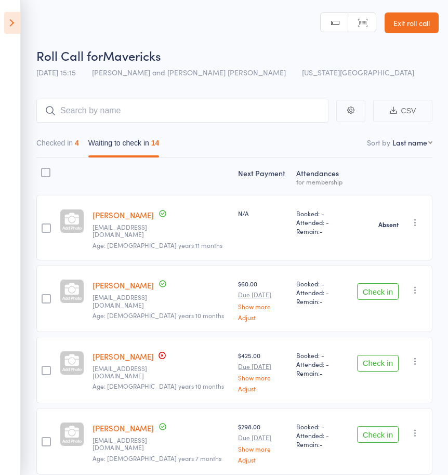
click at [376, 283] on button "Check in" at bounding box center [378, 291] width 42 height 17
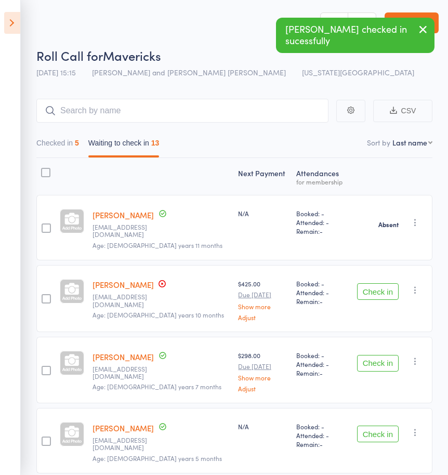
click at [376, 283] on button "Check in" at bounding box center [378, 291] width 42 height 17
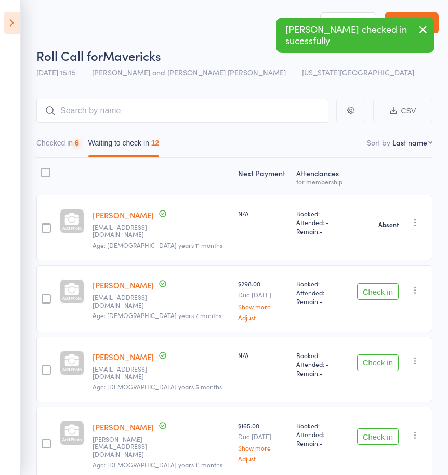
click at [376, 283] on button "Check in" at bounding box center [378, 291] width 42 height 17
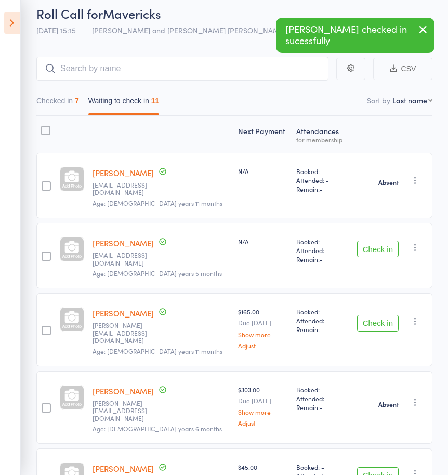
scroll to position [81, 0]
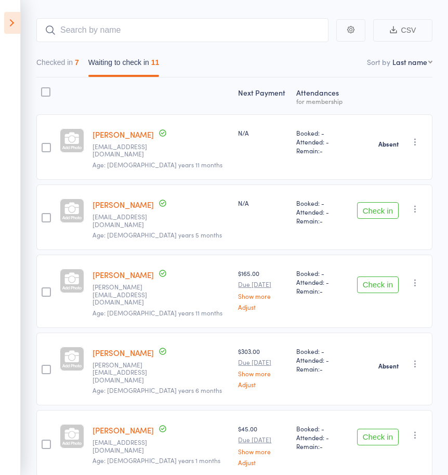
click at [385, 202] on button "Check in" at bounding box center [378, 210] width 42 height 17
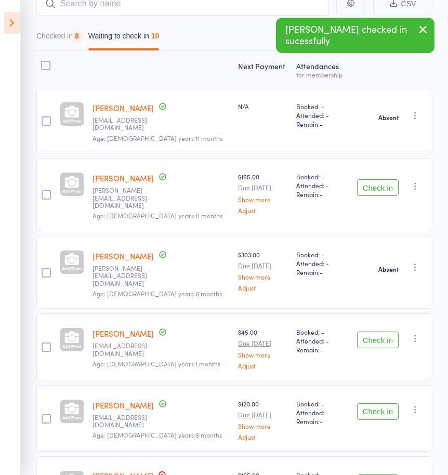
scroll to position [154, 0]
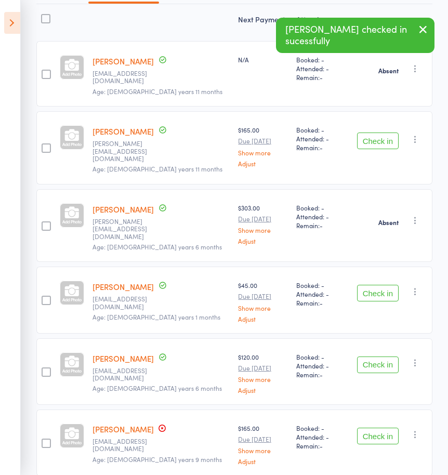
click at [376, 357] on button "Check in" at bounding box center [378, 365] width 42 height 17
click at [377, 357] on button "Check in" at bounding box center [378, 365] width 42 height 17
click at [367, 357] on button "Check in" at bounding box center [378, 365] width 42 height 17
click at [365, 357] on button "Check in" at bounding box center [378, 365] width 42 height 17
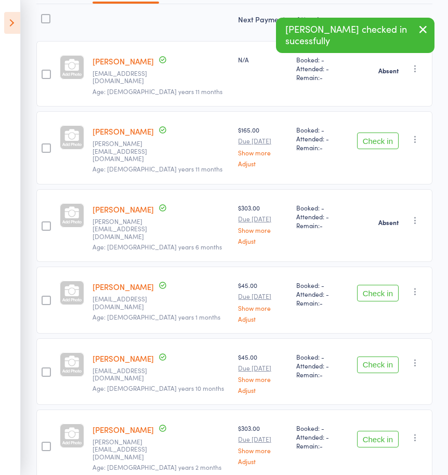
click at [365, 357] on button "Check in" at bounding box center [378, 365] width 42 height 17
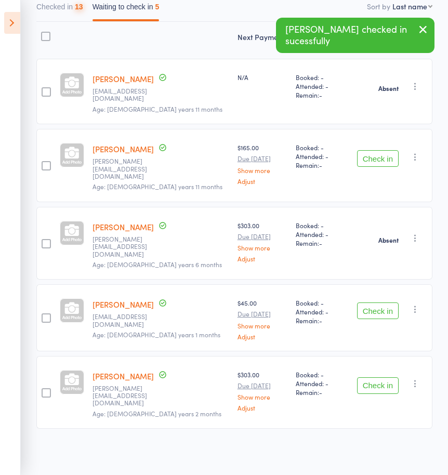
scroll to position [109, 0]
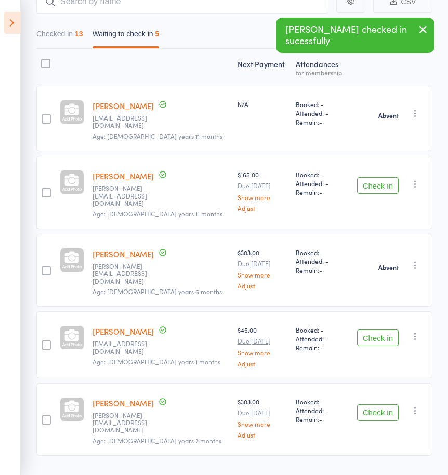
click at [376, 405] on button "Check in" at bounding box center [378, 413] width 42 height 17
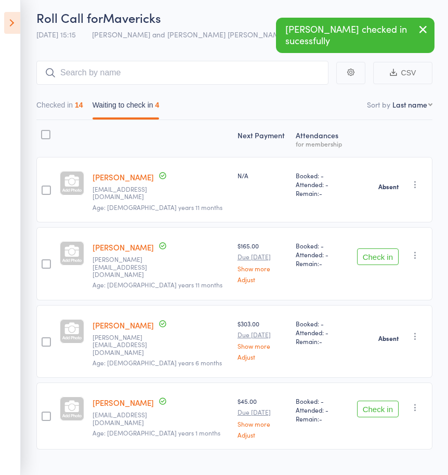
click at [370, 401] on button "Check in" at bounding box center [378, 409] width 42 height 17
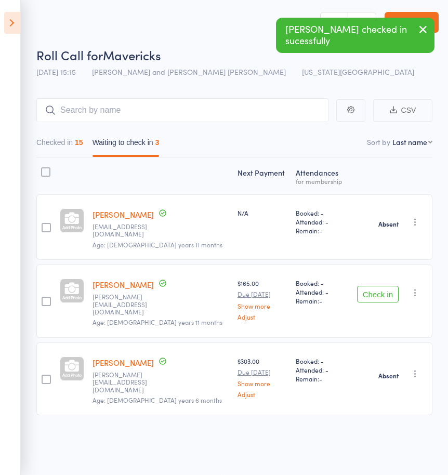
click at [412, 288] on icon "button" at bounding box center [415, 293] width 10 height 10
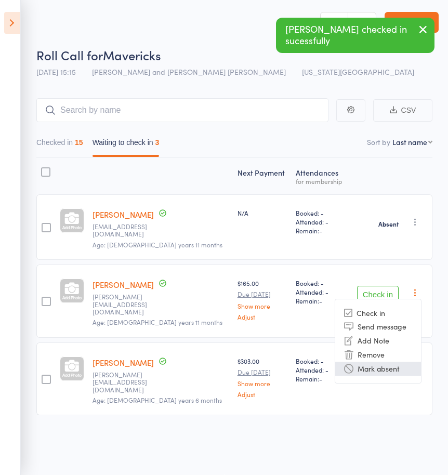
click at [385, 362] on li "Mark absent" at bounding box center [378, 369] width 86 height 14
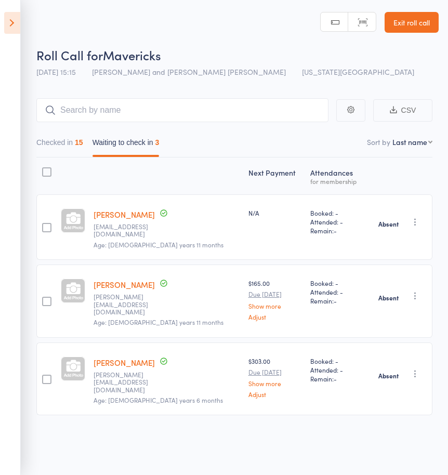
click at [414, 369] on icon "button" at bounding box center [415, 374] width 10 height 10
click at [370, 388] on li "Check in" at bounding box center [378, 394] width 86 height 13
